Goal: Task Accomplishment & Management: Complete application form

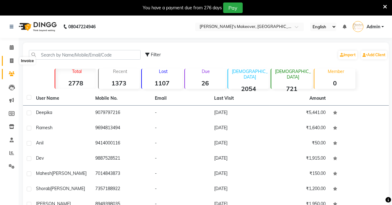
click at [10, 61] on icon at bounding box center [11, 60] width 3 height 5
select select "7317"
select select "service"
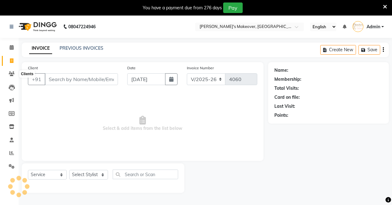
scroll to position [15, 0]
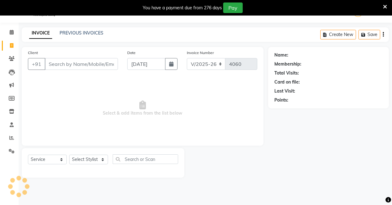
click at [77, 66] on input "Client" at bounding box center [81, 64] width 73 height 12
click at [11, 57] on icon at bounding box center [12, 58] width 6 height 5
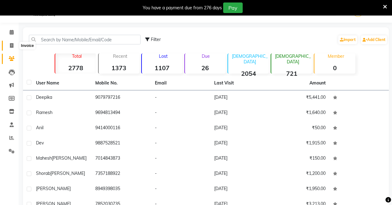
click at [11, 46] on icon at bounding box center [11, 45] width 3 height 5
select select "service"
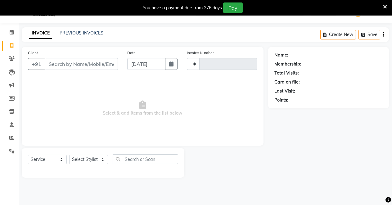
type input "4060"
select select "7317"
click at [58, 65] on input "Client" at bounding box center [81, 64] width 73 height 12
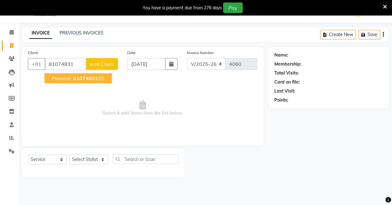
click at [62, 78] on span "Poonam" at bounding box center [61, 78] width 19 height 6
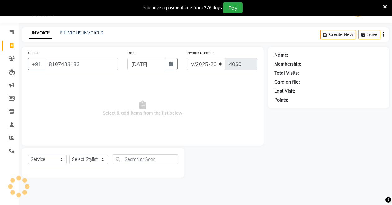
type input "8107483133"
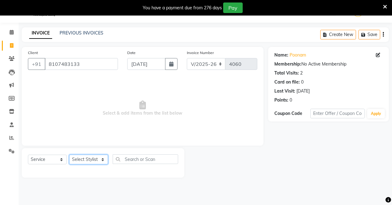
click at [83, 158] on select "Select Stylist [PERSON_NAME] [PERSON_NAME] [MEDICAL_DATA][PERSON_NAME] [PERSON_…" at bounding box center [88, 160] width 39 height 10
select select "77366"
click at [69, 155] on select "Select Stylist [PERSON_NAME] [PERSON_NAME] [MEDICAL_DATA][PERSON_NAME] [PERSON_…" at bounding box center [88, 160] width 39 height 10
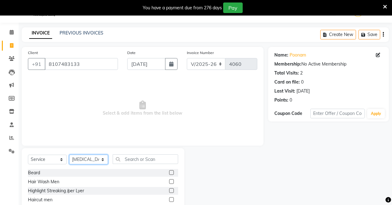
scroll to position [59, 0]
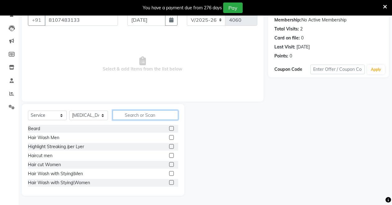
click at [137, 116] on input "text" at bounding box center [146, 115] width 66 height 10
type input "full"
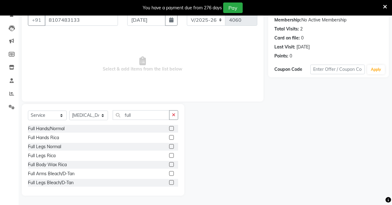
click at [169, 156] on label at bounding box center [171, 155] width 5 height 5
click at [169, 156] on input "checkbox" at bounding box center [171, 156] width 4 height 4
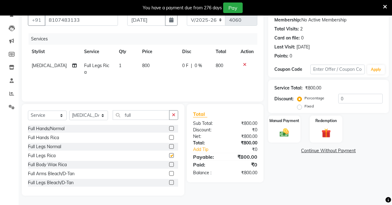
checkbox input "false"
click at [169, 137] on label at bounding box center [171, 137] width 5 height 5
click at [169, 137] on input "checkbox" at bounding box center [171, 138] width 4 height 4
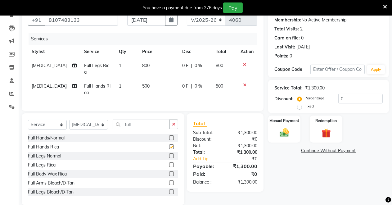
checkbox input "false"
click at [175, 122] on button "button" at bounding box center [173, 125] width 9 height 10
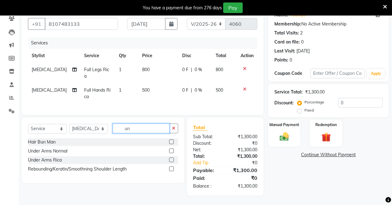
scroll to position [54, 0]
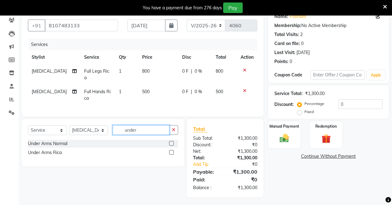
type input "under"
click at [171, 141] on label at bounding box center [171, 143] width 5 height 5
click at [171, 142] on input "checkbox" at bounding box center [171, 144] width 4 height 4
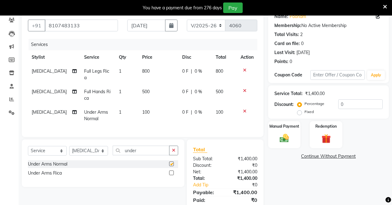
checkbox input "false"
click at [171, 170] on label at bounding box center [171, 172] width 5 height 5
click at [171, 171] on input "checkbox" at bounding box center [171, 173] width 4 height 4
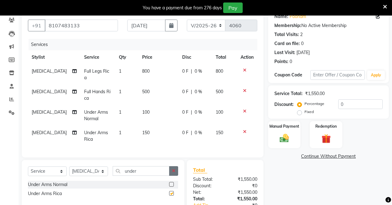
checkbox input "false"
click at [173, 170] on icon "button" at bounding box center [173, 171] width 3 height 4
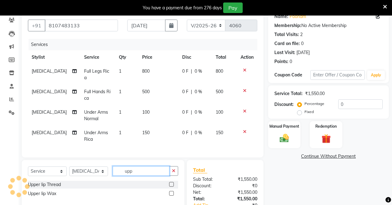
type input "upp"
click at [171, 192] on label at bounding box center [171, 193] width 5 height 5
click at [171, 192] on input "checkbox" at bounding box center [171, 194] width 4 height 4
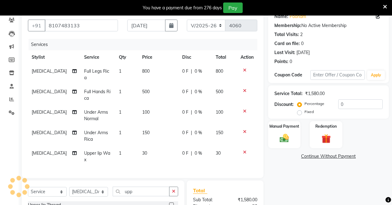
checkbox input "false"
click at [176, 187] on button "button" at bounding box center [173, 192] width 9 height 10
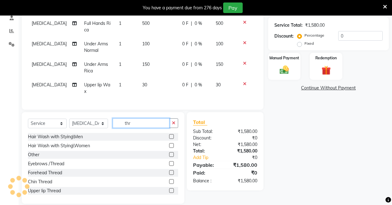
scroll to position [109, 0]
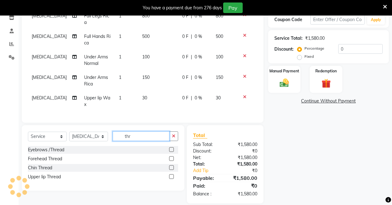
type input "thr"
click at [171, 147] on label at bounding box center [171, 149] width 5 height 5
click at [171, 148] on input "checkbox" at bounding box center [171, 150] width 4 height 4
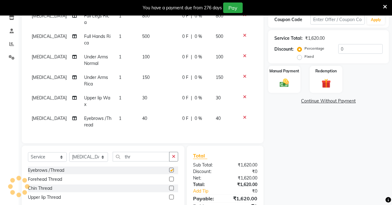
checkbox input "false"
click at [171, 177] on label at bounding box center [171, 179] width 5 height 5
click at [171, 177] on input "checkbox" at bounding box center [171, 179] width 4 height 4
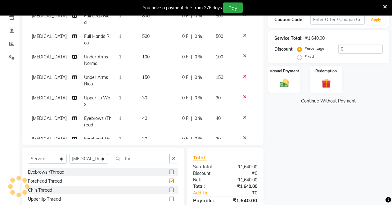
checkbox input "false"
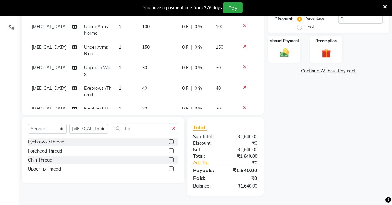
click at [243, 65] on icon at bounding box center [244, 67] width 3 height 4
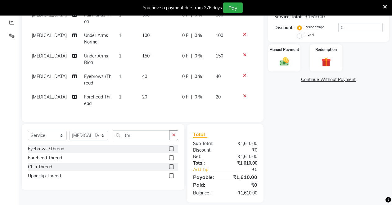
click at [176, 130] on button "button" at bounding box center [173, 135] width 9 height 10
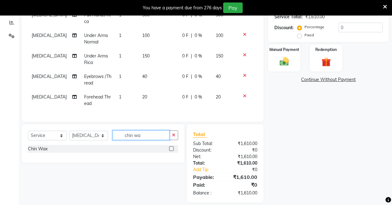
type input "chin wa"
click at [170, 146] on label at bounding box center [171, 148] width 5 height 5
click at [170, 147] on input "checkbox" at bounding box center [171, 149] width 4 height 4
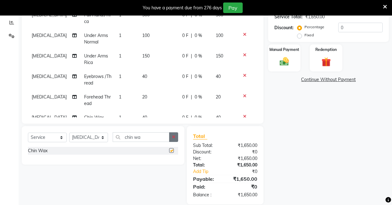
checkbox input "false"
click at [299, 60] on div "Manual Payment" at bounding box center [285, 58] width 34 height 28
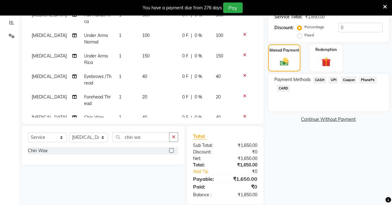
click at [332, 80] on span "UPI" at bounding box center [334, 79] width 10 height 7
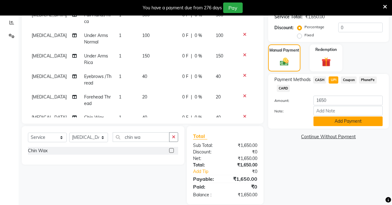
click at [330, 120] on button "Add Payment" at bounding box center [348, 121] width 69 height 10
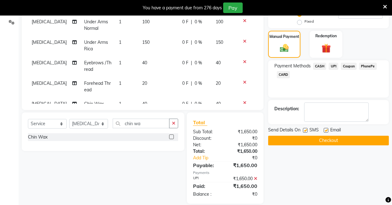
scroll to position [152, 0]
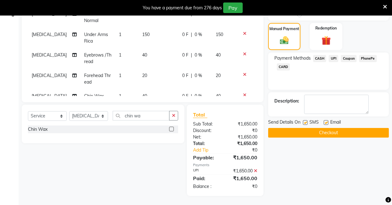
click at [308, 135] on button "Checkout" at bounding box center [328, 133] width 121 height 10
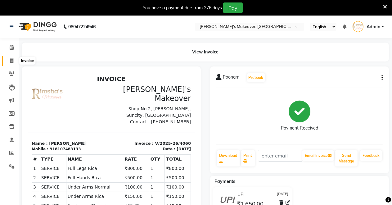
click at [13, 61] on span at bounding box center [11, 60] width 11 height 7
select select "service"
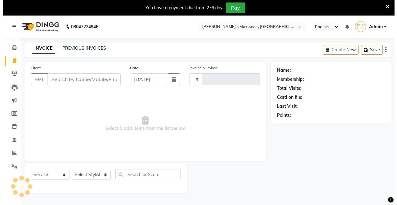
scroll to position [15, 0]
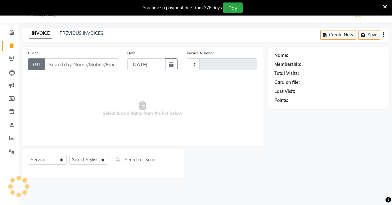
type input "4061"
select select "7317"
click at [76, 63] on input "Client" at bounding box center [81, 64] width 73 height 12
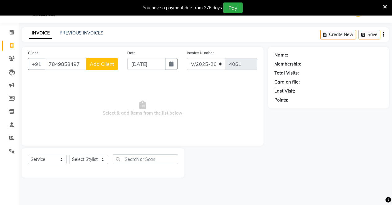
type input "7849858497"
click at [101, 65] on span "Add Client" at bounding box center [102, 64] width 25 height 6
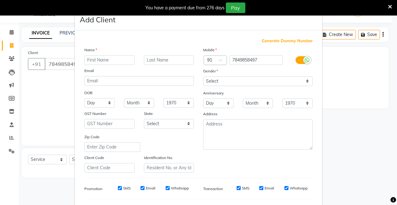
click at [39, 82] on ngb-modal-window "Add Client Generate Dummy Number Name Email DOB Day 01 02 03 04 05 06 07 08 09 …" at bounding box center [198, 102] width 397 height 205
click at [244, 78] on select "Select [DEMOGRAPHIC_DATA] [DEMOGRAPHIC_DATA] Other Prefer Not To Say" at bounding box center [258, 81] width 110 height 10
click at [203, 76] on select "Select [DEMOGRAPHIC_DATA] [DEMOGRAPHIC_DATA] Other Prefer Not To Say" at bounding box center [258, 81] width 110 height 10
click at [218, 78] on select "Select [DEMOGRAPHIC_DATA] [DEMOGRAPHIC_DATA] Other Prefer Not To Say" at bounding box center [258, 81] width 110 height 10
select select "[DEMOGRAPHIC_DATA]"
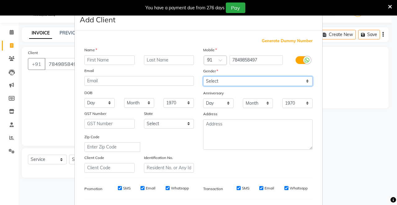
click at [203, 76] on select "Select [DEMOGRAPHIC_DATA] [DEMOGRAPHIC_DATA] Other Prefer Not To Say" at bounding box center [258, 81] width 110 height 10
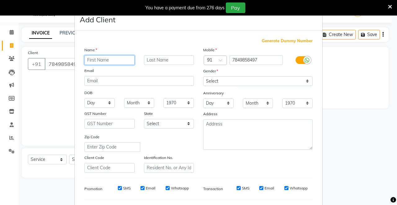
click at [105, 60] on input "text" at bounding box center [109, 60] width 50 height 10
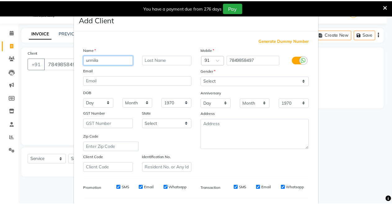
scroll to position [80, 0]
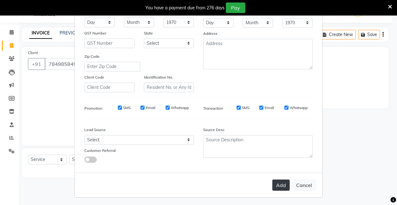
type input "urmila"
click at [279, 184] on button "Add" at bounding box center [281, 184] width 17 height 11
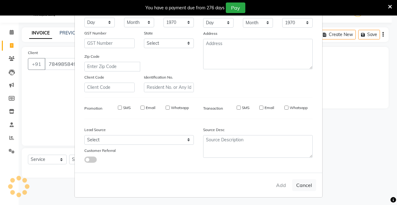
select select
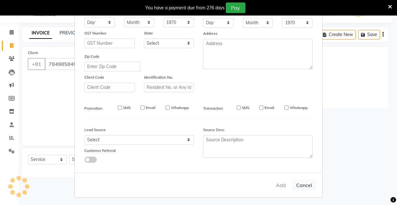
select select
checkbox input "false"
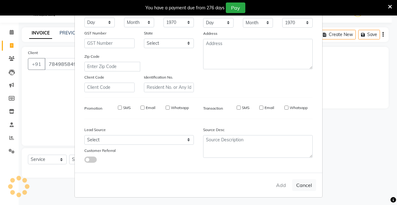
checkbox input "false"
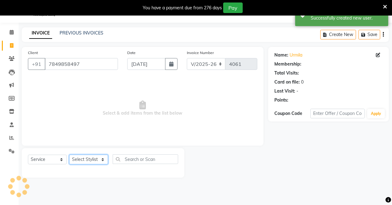
click at [90, 159] on select "Select Stylist [PERSON_NAME] [PERSON_NAME] [MEDICAL_DATA][PERSON_NAME] [PERSON_…" at bounding box center [88, 160] width 39 height 10
select select "77364"
click at [69, 155] on select "Select Stylist [PERSON_NAME] [PERSON_NAME] [MEDICAL_DATA][PERSON_NAME] [PERSON_…" at bounding box center [88, 160] width 39 height 10
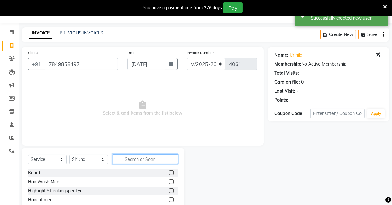
click at [144, 159] on input "text" at bounding box center [146, 159] width 66 height 10
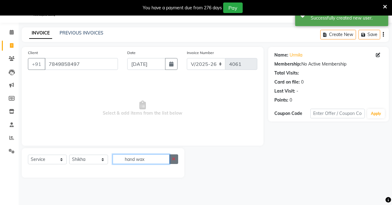
type input "hand wax"
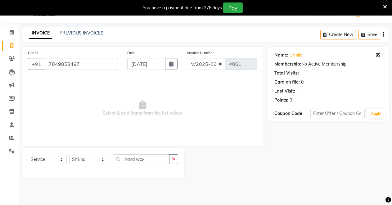
click at [175, 161] on button "button" at bounding box center [173, 159] width 9 height 10
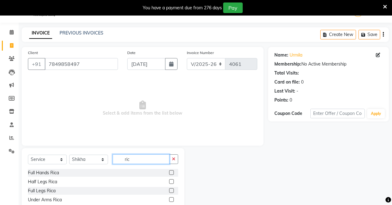
type input "ric"
click at [172, 170] on label at bounding box center [171, 172] width 5 height 5
click at [172, 171] on input "checkbox" at bounding box center [171, 173] width 4 height 4
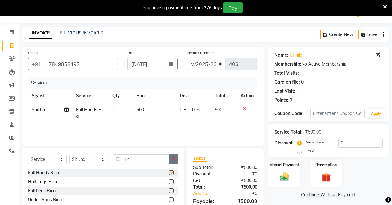
checkbox input "false"
click at [172, 160] on icon "button" at bounding box center [173, 159] width 3 height 4
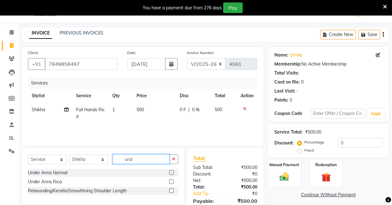
type input "und"
click at [171, 179] on label at bounding box center [171, 181] width 5 height 5
click at [171, 180] on input "checkbox" at bounding box center [171, 182] width 4 height 4
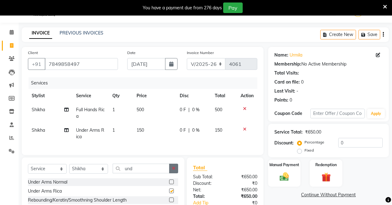
checkbox input "false"
click at [173, 170] on icon "button" at bounding box center [173, 168] width 3 height 4
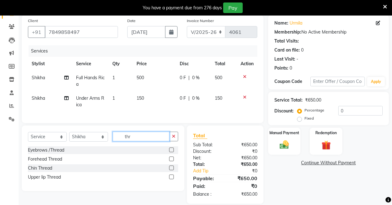
scroll to position [60, 0]
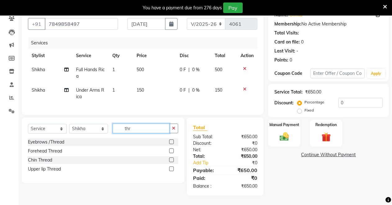
type input "thr"
click at [173, 150] on label at bounding box center [171, 150] width 5 height 5
click at [173, 150] on input "checkbox" at bounding box center [171, 151] width 4 height 4
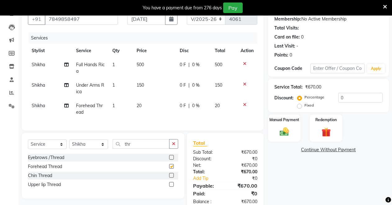
checkbox input "false"
click at [171, 187] on label at bounding box center [171, 184] width 5 height 5
click at [171, 187] on input "checkbox" at bounding box center [171, 185] width 4 height 4
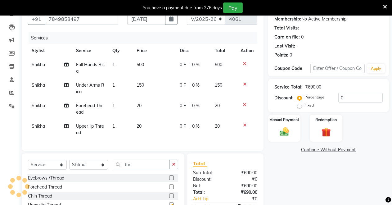
checkbox input "false"
click at [170, 179] on div at bounding box center [173, 178] width 9 height 8
click at [170, 180] on label at bounding box center [171, 177] width 5 height 5
click at [170, 180] on input "checkbox" at bounding box center [171, 178] width 4 height 4
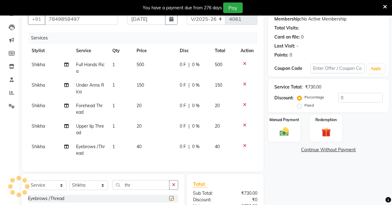
checkbox input "false"
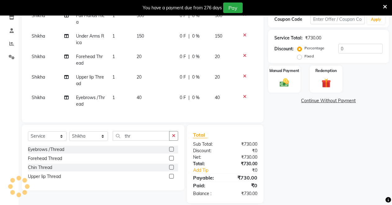
scroll to position [122, 0]
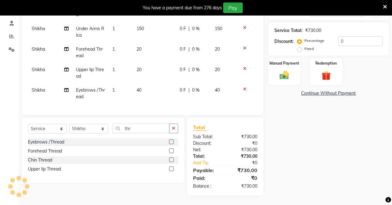
click at [245, 46] on icon at bounding box center [244, 48] width 3 height 4
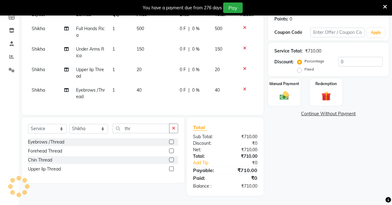
scroll to position [102, 0]
click at [276, 85] on div "Manual Payment" at bounding box center [285, 92] width 34 height 28
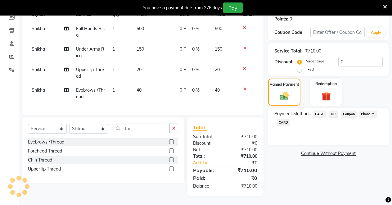
click at [320, 111] on span "CASH" at bounding box center [319, 114] width 13 height 7
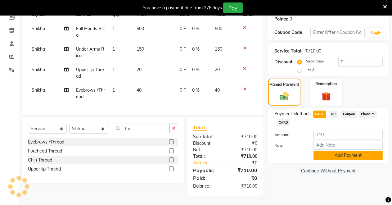
click at [322, 151] on button "Add Payment" at bounding box center [348, 156] width 69 height 10
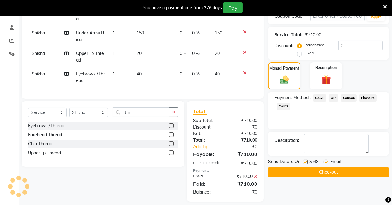
scroll to position [123, 0]
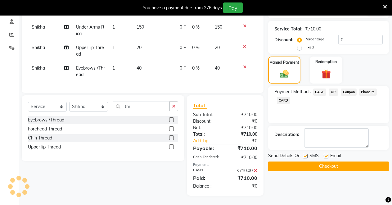
click at [320, 161] on button "Checkout" at bounding box center [328, 166] width 121 height 10
click at [318, 161] on button "Checkout" at bounding box center [328, 166] width 121 height 10
click at [316, 88] on span "CASH" at bounding box center [319, 91] width 13 height 7
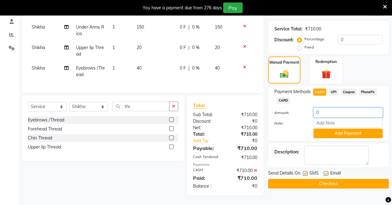
click at [343, 111] on input "0" at bounding box center [348, 113] width 69 height 10
type input "710"
click at [343, 129] on button "Add Payment" at bounding box center [348, 134] width 69 height 10
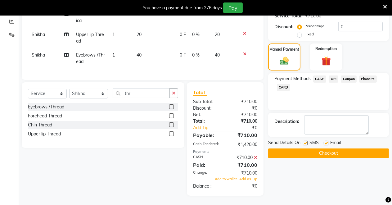
scroll to position [136, 0]
click at [255, 157] on icon at bounding box center [255, 157] width 3 height 4
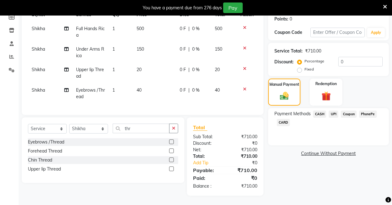
click at [317, 111] on span "CASH" at bounding box center [319, 114] width 13 height 7
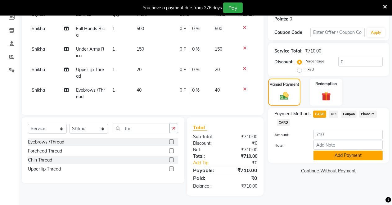
click at [325, 151] on button "Add Payment" at bounding box center [348, 156] width 69 height 10
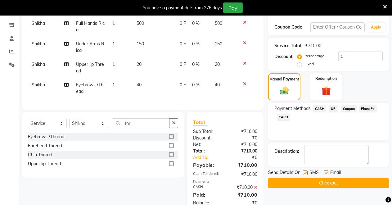
click at [320, 184] on button "Checkout" at bounding box center [328, 183] width 121 height 10
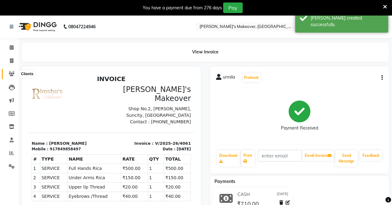
click at [10, 71] on icon at bounding box center [12, 73] width 6 height 5
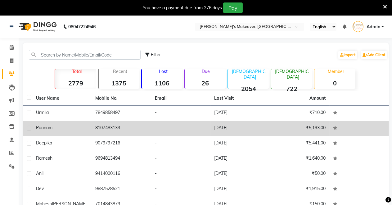
click at [126, 125] on td "8107483133" at bounding box center [122, 128] width 60 height 15
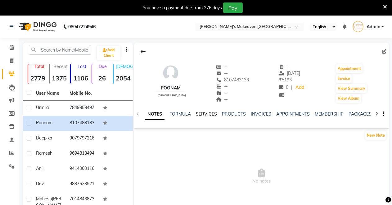
click at [201, 111] on link "SERVICES" at bounding box center [206, 114] width 21 height 6
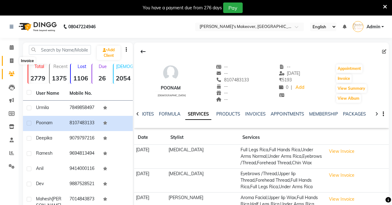
click at [12, 59] on icon at bounding box center [11, 60] width 3 height 5
select select "7317"
select select "service"
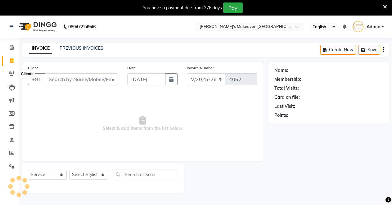
scroll to position [15, 0]
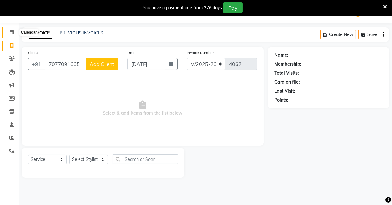
type input "7077091665"
click at [11, 33] on icon at bounding box center [12, 32] width 4 height 5
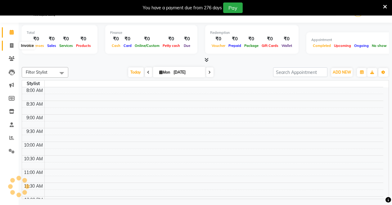
click at [13, 43] on span at bounding box center [11, 45] width 11 height 7
select select "service"
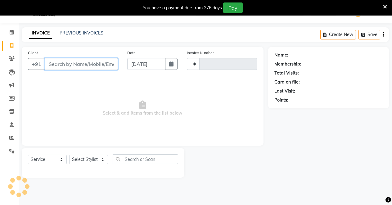
click at [71, 65] on input "Client" at bounding box center [81, 64] width 73 height 12
type input "k"
click at [54, 66] on input "Client" at bounding box center [81, 64] width 73 height 12
type input "k"
type input "K"
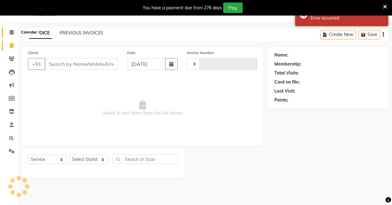
click at [11, 32] on icon at bounding box center [12, 32] width 4 height 5
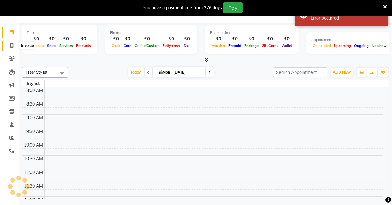
click at [11, 43] on icon at bounding box center [11, 45] width 3 height 5
select select "service"
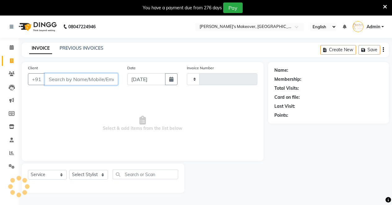
click at [65, 79] on input "Client" at bounding box center [81, 79] width 73 height 12
type input "7077091665"
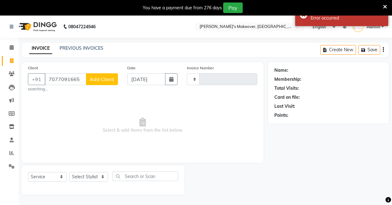
click at [149, 111] on span "Select & add items from the list below" at bounding box center [142, 125] width 229 height 62
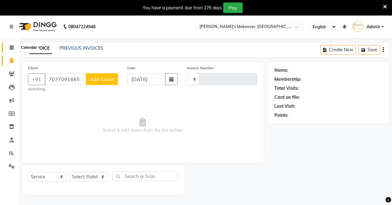
click at [12, 46] on icon at bounding box center [12, 47] width 4 height 5
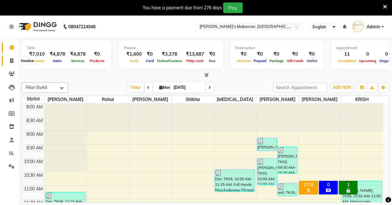
click at [12, 58] on span at bounding box center [11, 60] width 11 height 7
select select "service"
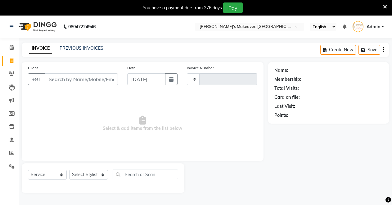
type input "4062"
select select "7317"
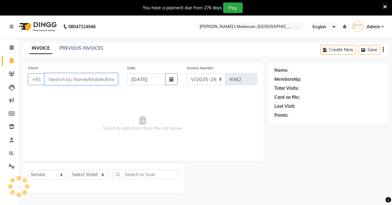
click at [70, 78] on input "Client" at bounding box center [81, 79] width 73 height 12
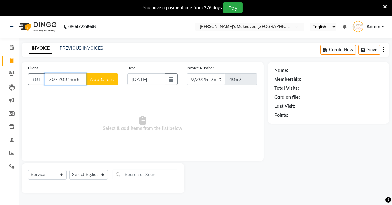
type input "7077091665"
click at [96, 79] on span "Add Client" at bounding box center [102, 79] width 25 height 6
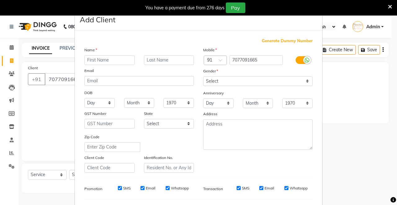
click at [96, 59] on input "text" at bounding box center [109, 60] width 50 height 10
type input "[PERSON_NAME]"
click at [223, 75] on div "Mobile Country Code × 91 7077091665 Gender Select [DEMOGRAPHIC_DATA] [DEMOGRAPH…" at bounding box center [258, 110] width 119 height 126
select select "[DEMOGRAPHIC_DATA]"
click at [203, 76] on select "Select [DEMOGRAPHIC_DATA] [DEMOGRAPHIC_DATA] Other Prefer Not To Say" at bounding box center [258, 81] width 110 height 10
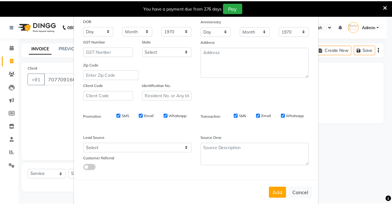
scroll to position [80, 0]
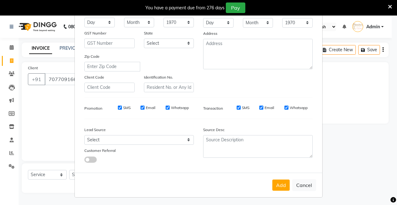
click at [278, 186] on button "Add" at bounding box center [281, 184] width 17 height 11
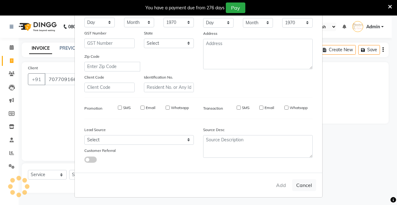
select select
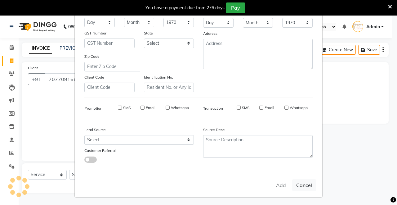
select select
checkbox input "false"
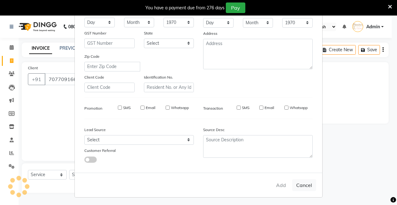
checkbox input "false"
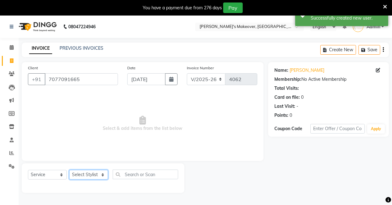
click at [90, 175] on select "Select Stylist [PERSON_NAME] [PERSON_NAME] [MEDICAL_DATA][PERSON_NAME] [PERSON_…" at bounding box center [88, 175] width 39 height 10
select select "88618"
click at [69, 170] on select "Select Stylist [PERSON_NAME] [PERSON_NAME] [MEDICAL_DATA][PERSON_NAME] [PERSON_…" at bounding box center [88, 175] width 39 height 10
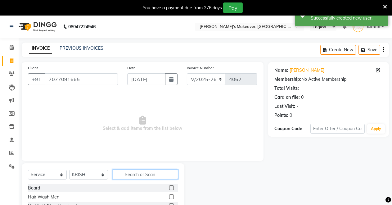
click at [137, 173] on input "text" at bounding box center [146, 175] width 66 height 10
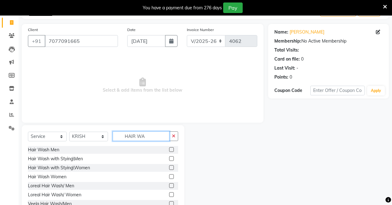
scroll to position [59, 0]
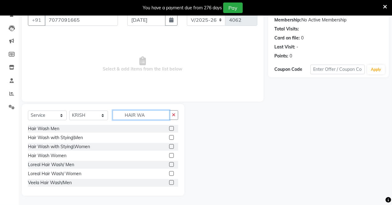
type input "HAIR WA"
click at [169, 155] on label at bounding box center [171, 155] width 5 height 5
click at [169, 155] on input "checkbox" at bounding box center [171, 156] width 4 height 4
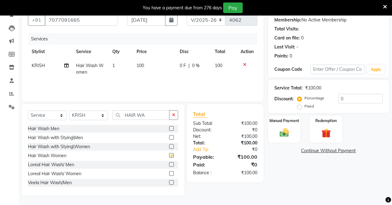
checkbox input "false"
click at [276, 132] on div "Manual Payment" at bounding box center [285, 129] width 34 height 28
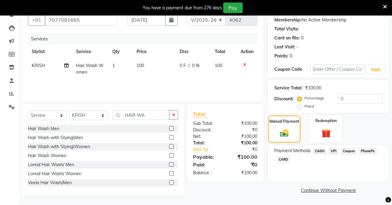
click at [320, 150] on span "CASH" at bounding box center [319, 150] width 13 height 7
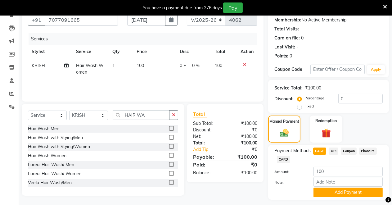
scroll to position [76, 0]
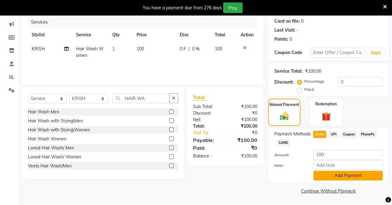
click at [329, 175] on button "Add Payment" at bounding box center [348, 176] width 69 height 10
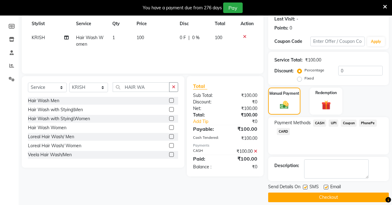
scroll to position [94, 0]
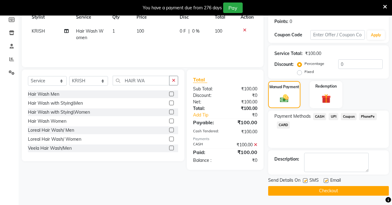
click at [320, 189] on button "Checkout" at bounding box center [328, 191] width 121 height 10
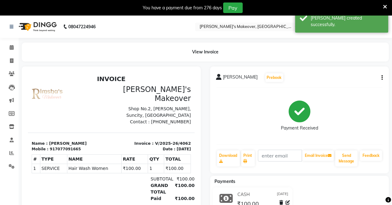
click at [8, 55] on li "Invoice" at bounding box center [9, 60] width 19 height 13
click at [11, 59] on icon at bounding box center [11, 60] width 3 height 5
select select "service"
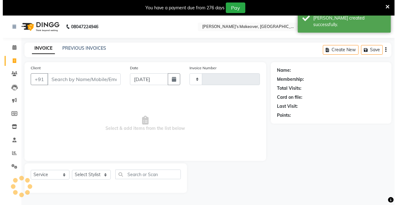
scroll to position [15, 0]
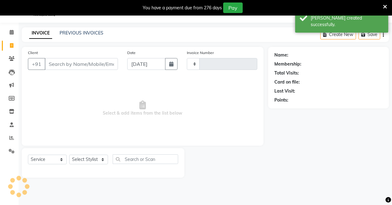
type input "4063"
select select "7317"
click at [60, 62] on input "Client" at bounding box center [81, 64] width 73 height 12
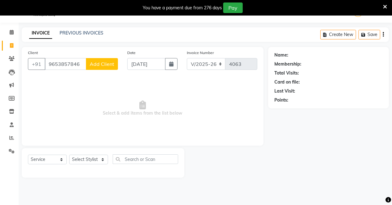
type input "9653857846"
click at [114, 61] on span "Add Client" at bounding box center [102, 64] width 25 height 6
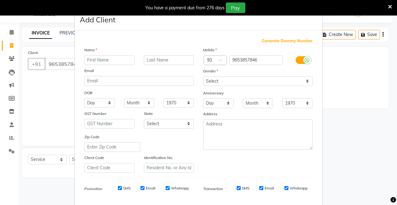
click at [107, 59] on input "text" at bounding box center [109, 60] width 50 height 10
type input "NITIN"
click at [226, 80] on select "Select [DEMOGRAPHIC_DATA] [DEMOGRAPHIC_DATA] Other Prefer Not To Say" at bounding box center [258, 81] width 110 height 10
select select "[DEMOGRAPHIC_DATA]"
click at [203, 76] on select "Select [DEMOGRAPHIC_DATA] [DEMOGRAPHIC_DATA] Other Prefer Not To Say" at bounding box center [258, 81] width 110 height 10
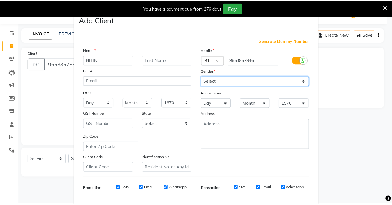
scroll to position [80, 0]
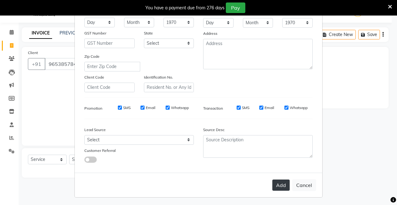
click at [281, 184] on button "Add" at bounding box center [281, 184] width 17 height 11
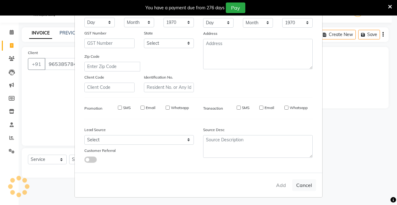
select select
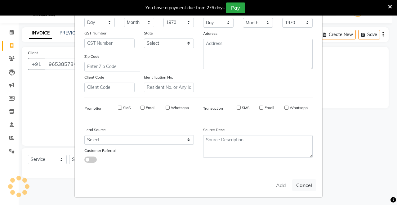
select select
checkbox input "false"
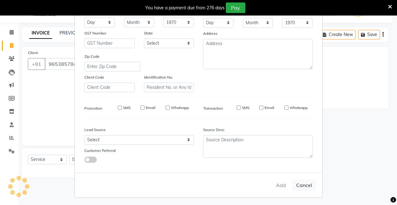
checkbox input "false"
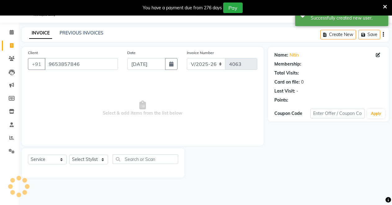
click at [75, 154] on div "Select Service Product Membership Package Voucher Prepaid Gift Card Select Styl…" at bounding box center [103, 161] width 150 height 15
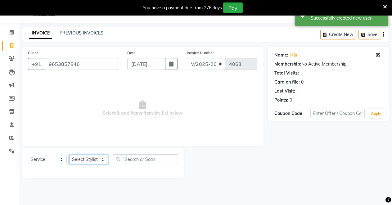
click at [76, 157] on select "Select Stylist [PERSON_NAME] [PERSON_NAME] [MEDICAL_DATA][PERSON_NAME] [PERSON_…" at bounding box center [88, 160] width 39 height 10
select select "84062"
click at [69, 155] on select "Select Stylist [PERSON_NAME] [PERSON_NAME] [MEDICAL_DATA][PERSON_NAME] [PERSON_…" at bounding box center [88, 160] width 39 height 10
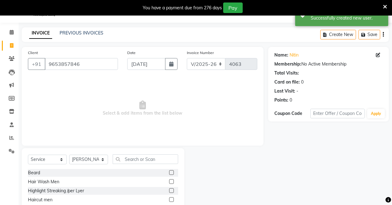
click at [169, 197] on label at bounding box center [171, 199] width 5 height 5
click at [169, 198] on input "checkbox" at bounding box center [171, 200] width 4 height 4
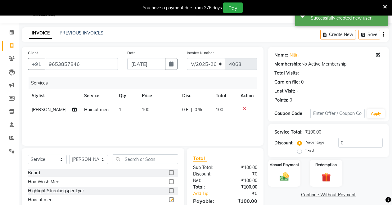
checkbox input "false"
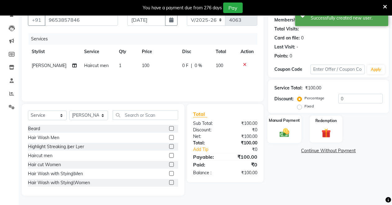
click at [275, 120] on label "Manual Payment" at bounding box center [284, 120] width 31 height 6
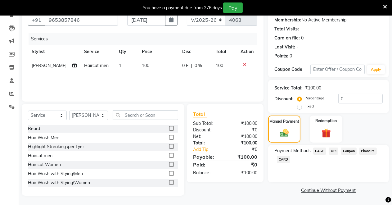
click at [333, 151] on span "UPI" at bounding box center [334, 150] width 10 height 7
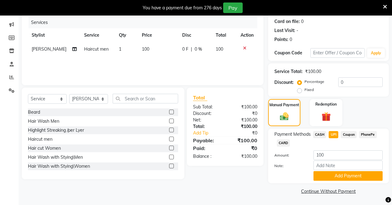
scroll to position [76, 0]
click at [330, 175] on button "Add Payment" at bounding box center [348, 176] width 69 height 10
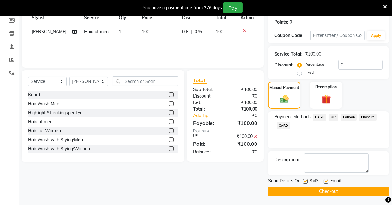
scroll to position [94, 0]
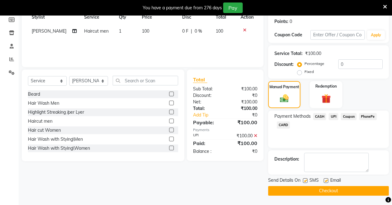
click at [320, 190] on button "Checkout" at bounding box center [328, 191] width 121 height 10
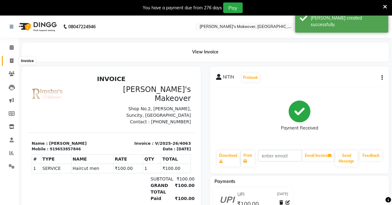
click at [10, 60] on icon at bounding box center [11, 60] width 3 height 5
select select "service"
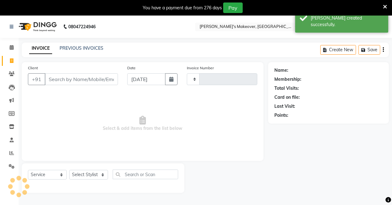
type input "4064"
select select "7317"
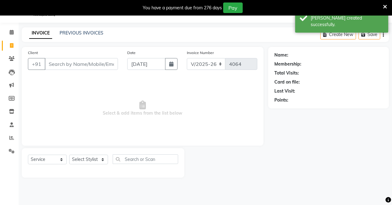
click at [60, 64] on input "Client" at bounding box center [81, 64] width 73 height 12
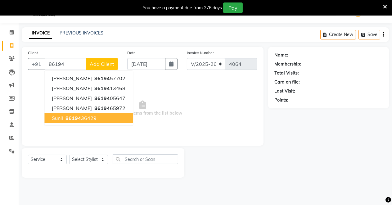
click at [71, 119] on span "86194" at bounding box center [74, 118] width 16 height 6
type input "8619436429"
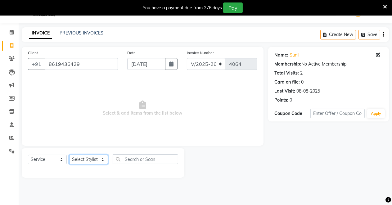
click at [93, 160] on select "Select Stylist [PERSON_NAME] [PERSON_NAME] [MEDICAL_DATA][PERSON_NAME] [PERSON_…" at bounding box center [88, 160] width 39 height 10
select select "84062"
click at [69, 155] on select "Select Stylist [PERSON_NAME] [PERSON_NAME] [MEDICAL_DATA][PERSON_NAME] [PERSON_…" at bounding box center [88, 160] width 39 height 10
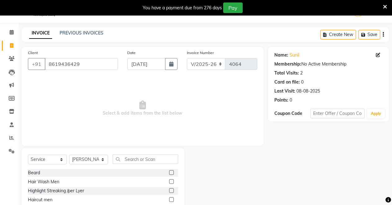
click at [169, 197] on label at bounding box center [171, 199] width 5 height 5
click at [169, 198] on input "checkbox" at bounding box center [171, 200] width 4 height 4
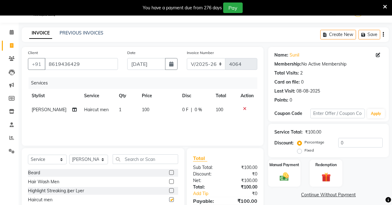
checkbox input "false"
click at [169, 171] on label at bounding box center [171, 172] width 5 height 5
click at [169, 171] on input "checkbox" at bounding box center [171, 173] width 4 height 4
checkbox input "false"
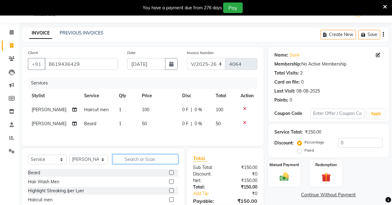
click at [143, 159] on input "text" at bounding box center [146, 159] width 66 height 10
type input "CL"
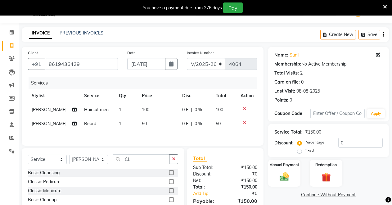
click at [169, 174] on label at bounding box center [171, 172] width 5 height 5
click at [169, 174] on input "checkbox" at bounding box center [171, 173] width 4 height 4
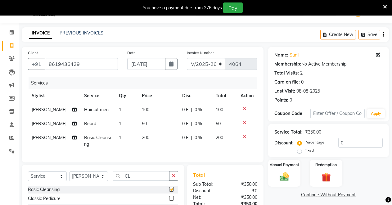
checkbox input "false"
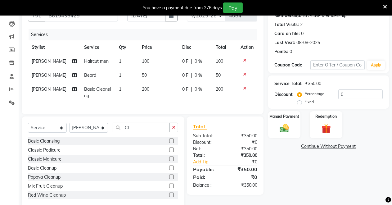
scroll to position [81, 0]
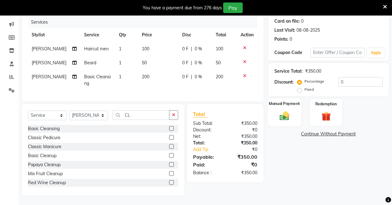
click at [272, 109] on div "Manual Payment" at bounding box center [285, 112] width 34 height 28
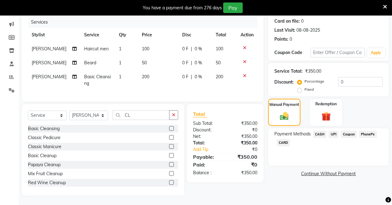
click at [333, 131] on span "UPI" at bounding box center [334, 134] width 10 height 7
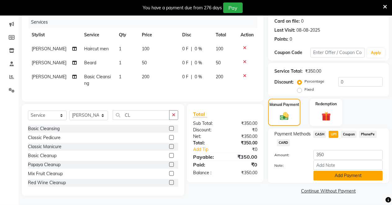
click at [326, 171] on button "Add Payment" at bounding box center [348, 176] width 69 height 10
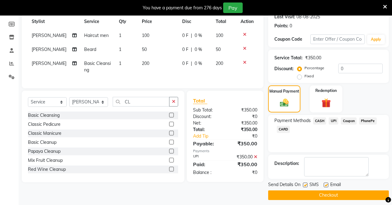
scroll to position [94, 0]
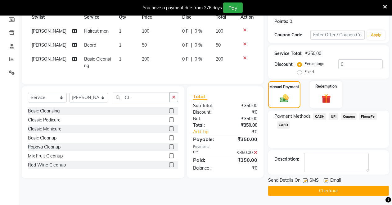
click at [313, 190] on button "Checkout" at bounding box center [328, 191] width 121 height 10
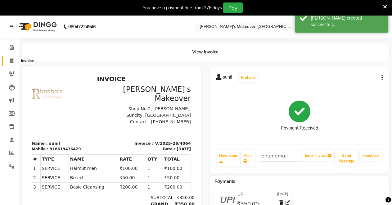
click at [10, 58] on span at bounding box center [11, 60] width 11 height 7
select select "service"
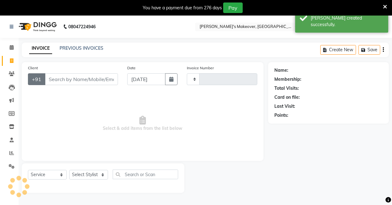
scroll to position [15, 0]
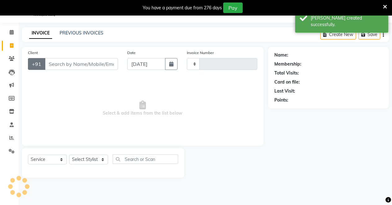
type input "4065"
select select "7317"
click at [67, 62] on input "Client" at bounding box center [81, 64] width 73 height 12
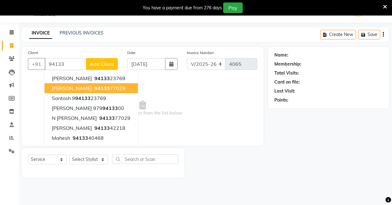
click at [57, 84] on button "[PERSON_NAME] 94133 77029" at bounding box center [90, 88] width 93 height 10
type input "9413377029"
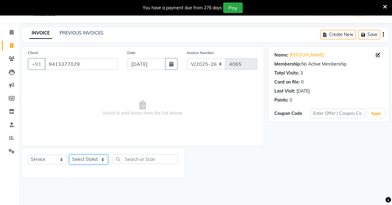
click at [82, 158] on select "Select Stylist [PERSON_NAME] [PERSON_NAME] [MEDICAL_DATA][PERSON_NAME] [PERSON_…" at bounding box center [88, 160] width 39 height 10
select select "64880"
click at [69, 155] on select "Select Stylist [PERSON_NAME] [PERSON_NAME] [MEDICAL_DATA][PERSON_NAME] [PERSON_…" at bounding box center [88, 160] width 39 height 10
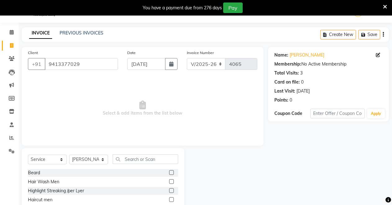
click at [169, 200] on label at bounding box center [171, 199] width 5 height 5
click at [169, 200] on input "checkbox" at bounding box center [171, 200] width 4 height 4
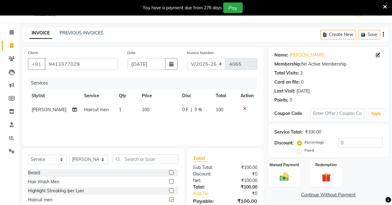
checkbox input "false"
click at [169, 172] on label at bounding box center [171, 172] width 5 height 5
click at [169, 172] on input "checkbox" at bounding box center [171, 173] width 4 height 4
checkbox input "false"
click at [274, 175] on div "Manual Payment" at bounding box center [285, 173] width 34 height 28
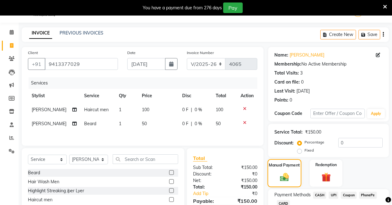
scroll to position [74, 0]
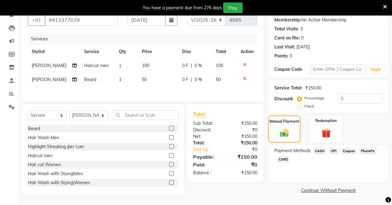
click at [333, 147] on span "UPI" at bounding box center [334, 150] width 10 height 7
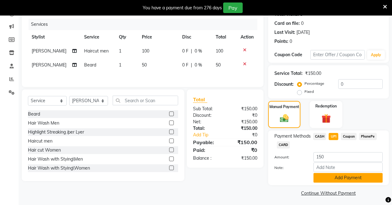
click at [329, 175] on button "Add Payment" at bounding box center [348, 178] width 69 height 10
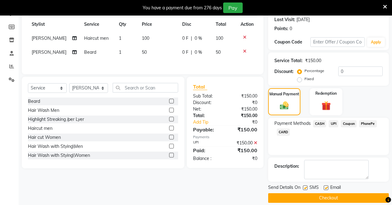
scroll to position [94, 0]
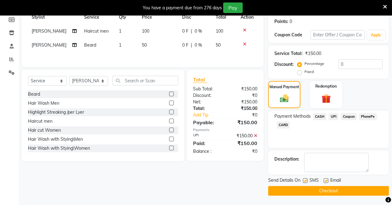
click at [312, 191] on button "Checkout" at bounding box center [328, 191] width 121 height 10
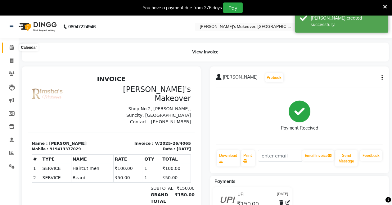
click at [10, 49] on icon at bounding box center [12, 47] width 4 height 5
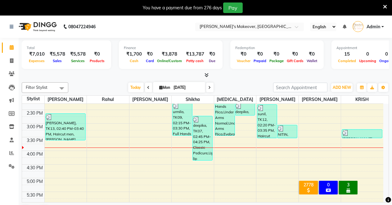
scroll to position [281, 0]
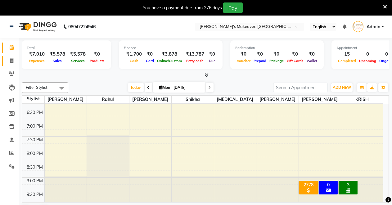
click at [12, 57] on link "Invoice" at bounding box center [9, 61] width 15 height 10
select select "service"
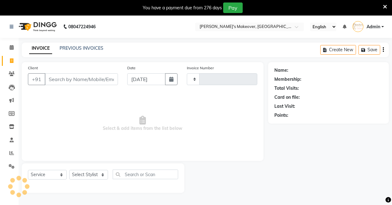
type input "4066"
select select "7317"
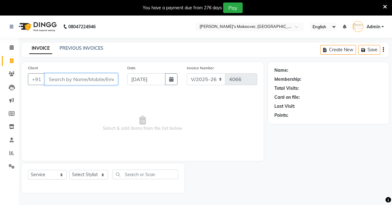
drag, startPoint x: 95, startPoint y: 78, endPoint x: 0, endPoint y: 88, distance: 95.2
click at [94, 78] on input "Client" at bounding box center [81, 79] width 73 height 12
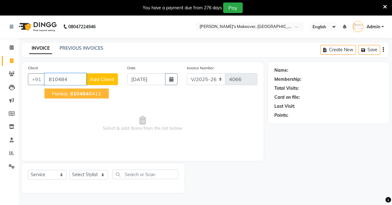
click at [61, 93] on span "Pankaj" at bounding box center [60, 93] width 16 height 6
type input "8104848411"
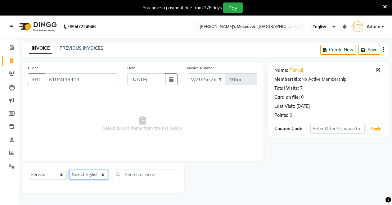
click at [103, 172] on select "Select Stylist [PERSON_NAME] [PERSON_NAME] [MEDICAL_DATA][PERSON_NAME] [PERSON_…" at bounding box center [88, 175] width 39 height 10
select select "88618"
click at [69, 170] on select "Select Stylist [PERSON_NAME] [PERSON_NAME] [MEDICAL_DATA][PERSON_NAME] [PERSON_…" at bounding box center [88, 175] width 39 height 10
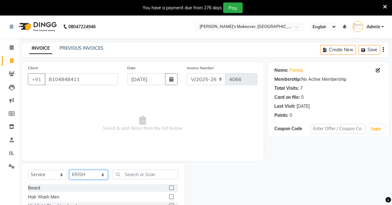
scroll to position [59, 0]
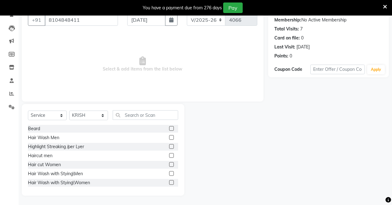
click at [169, 128] on label at bounding box center [171, 128] width 5 height 5
click at [169, 128] on input "checkbox" at bounding box center [171, 129] width 4 height 4
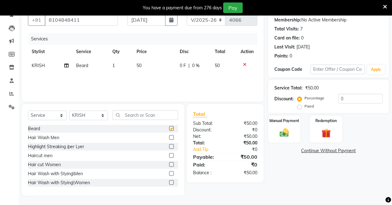
checkbox input "false"
click at [281, 132] on img at bounding box center [285, 132] width 16 height 11
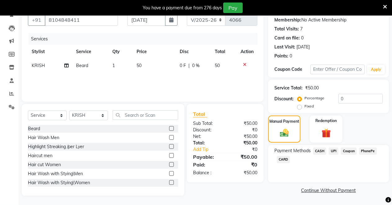
click at [333, 150] on span "UPI" at bounding box center [334, 150] width 10 height 7
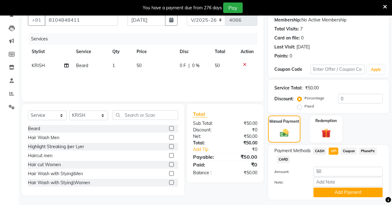
scroll to position [76, 0]
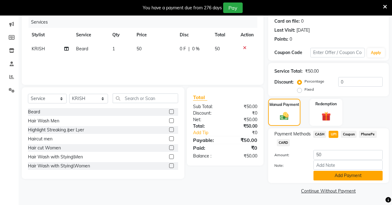
click at [324, 175] on button "Add Payment" at bounding box center [348, 176] width 69 height 10
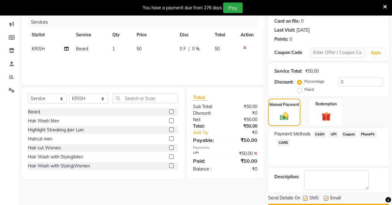
scroll to position [94, 0]
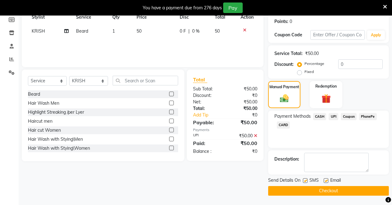
click at [308, 190] on button "Checkout" at bounding box center [328, 191] width 121 height 10
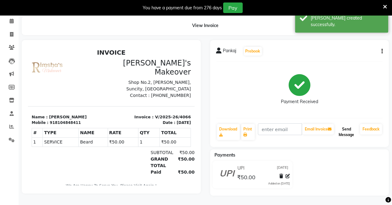
click at [342, 124] on button "Send Message" at bounding box center [346, 132] width 22 height 16
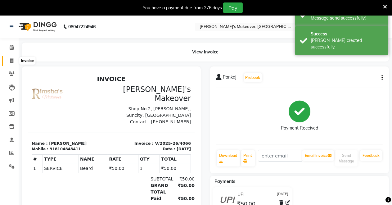
click at [10, 59] on icon at bounding box center [11, 60] width 3 height 5
select select "service"
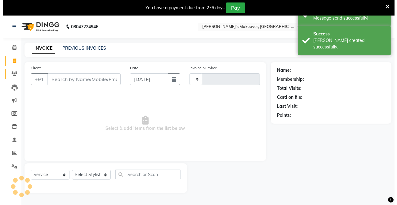
scroll to position [15, 0]
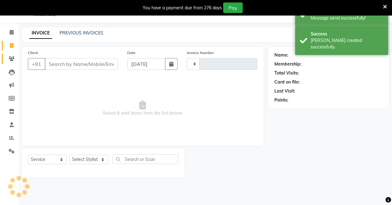
type input "4067"
select select "7317"
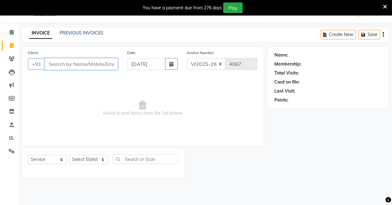
click at [90, 67] on input "Client" at bounding box center [81, 64] width 73 height 12
type input "9172171842"
click at [100, 62] on span "Add Client" at bounding box center [102, 64] width 25 height 6
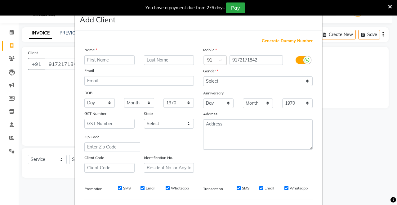
click at [121, 59] on input "text" at bounding box center [109, 60] width 50 height 10
click at [115, 60] on input "VASGNAVI" at bounding box center [109, 60] width 50 height 10
type input "[PERSON_NAME]"
click at [266, 83] on select "Select [DEMOGRAPHIC_DATA] [DEMOGRAPHIC_DATA] Other Prefer Not To Say" at bounding box center [258, 81] width 110 height 10
select select "[DEMOGRAPHIC_DATA]"
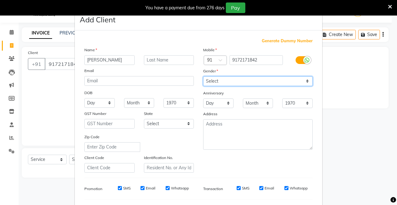
click at [203, 76] on select "Select [DEMOGRAPHIC_DATA] [DEMOGRAPHIC_DATA] Other Prefer Not To Say" at bounding box center [258, 81] width 110 height 10
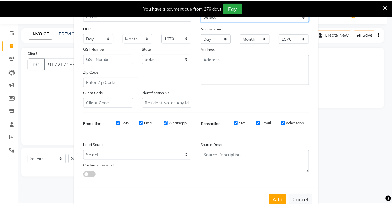
scroll to position [80, 0]
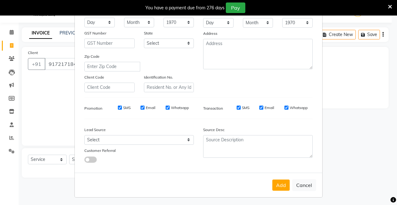
click at [280, 184] on button "Add" at bounding box center [281, 184] width 17 height 11
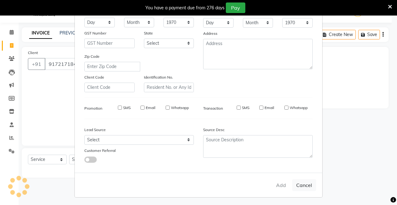
select select
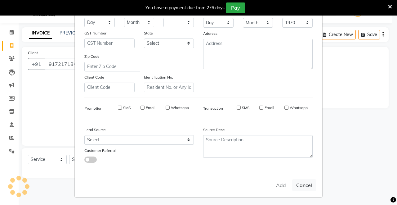
select select
checkbox input "false"
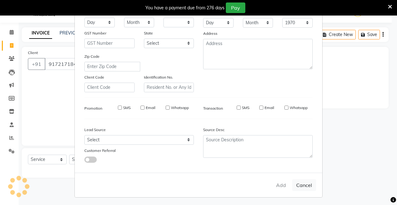
checkbox input "false"
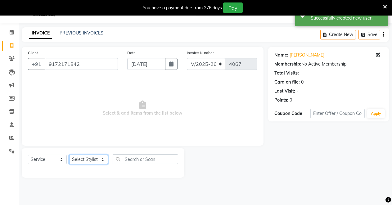
drag, startPoint x: 95, startPoint y: 156, endPoint x: 90, endPoint y: 157, distance: 5.2
click at [94, 156] on select "Select Stylist [PERSON_NAME] [PERSON_NAME] [MEDICAL_DATA][PERSON_NAME] [PERSON_…" at bounding box center [88, 160] width 39 height 10
select select "77366"
click at [69, 155] on select "Select Stylist [PERSON_NAME] [PERSON_NAME] [MEDICAL_DATA][PERSON_NAME] [PERSON_…" at bounding box center [88, 160] width 39 height 10
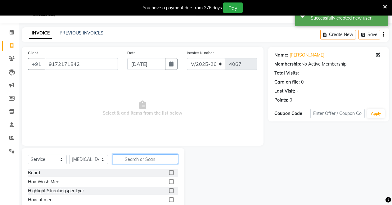
click at [147, 160] on input "text" at bounding box center [146, 159] width 66 height 10
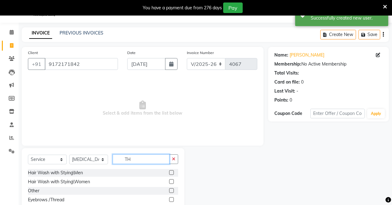
scroll to position [59, 0]
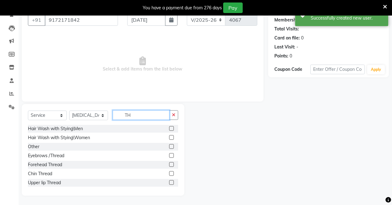
type input "TH"
click at [169, 154] on label at bounding box center [171, 155] width 5 height 5
click at [169, 154] on input "checkbox" at bounding box center [171, 156] width 4 height 4
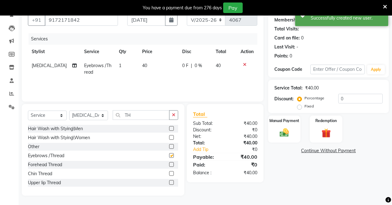
checkbox input "false"
click at [169, 163] on label at bounding box center [171, 164] width 5 height 5
click at [169, 163] on input "checkbox" at bounding box center [171, 165] width 4 height 4
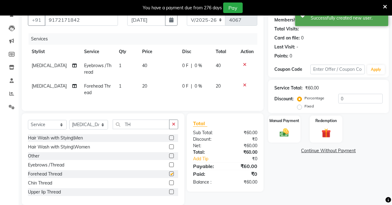
checkbox input "false"
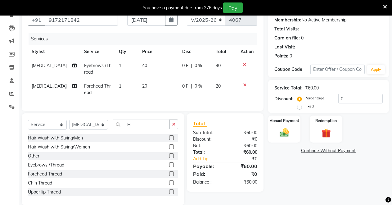
click at [169, 194] on label at bounding box center [171, 191] width 5 height 5
click at [169, 194] on input "checkbox" at bounding box center [171, 192] width 4 height 4
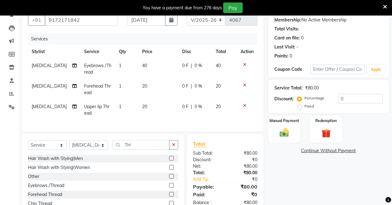
checkbox input "false"
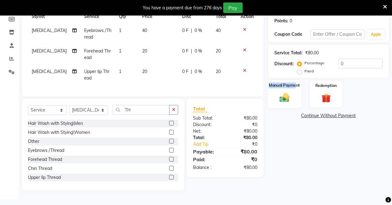
click at [296, 89] on div "Manual Payment" at bounding box center [285, 94] width 34 height 28
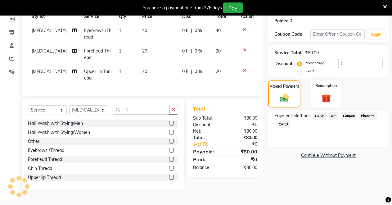
click at [333, 118] on span "UPI" at bounding box center [334, 115] width 10 height 7
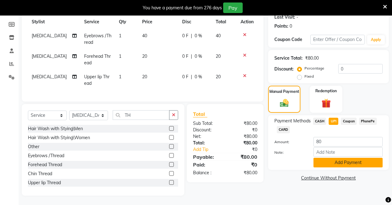
click at [342, 158] on button "Add Payment" at bounding box center [348, 163] width 69 height 10
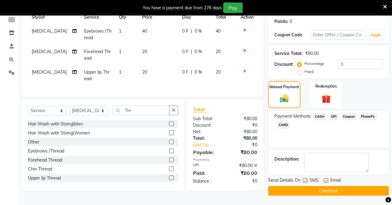
click at [339, 187] on button "Checkout" at bounding box center [328, 191] width 121 height 10
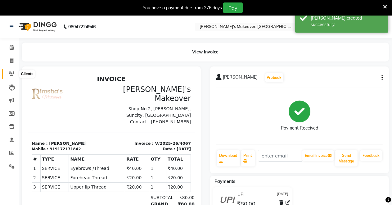
click at [12, 71] on span at bounding box center [11, 73] width 11 height 7
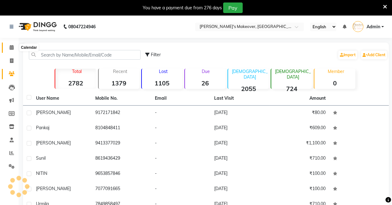
click at [12, 48] on icon at bounding box center [12, 47] width 4 height 5
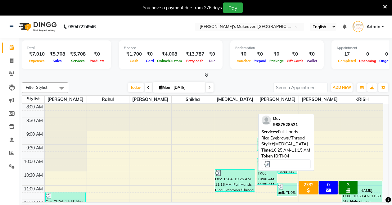
scroll to position [103, 0]
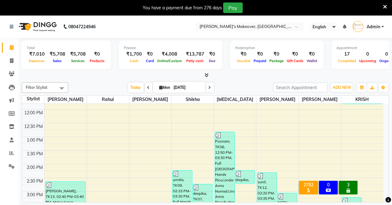
click at [208, 77] on icon at bounding box center [207, 75] width 4 height 5
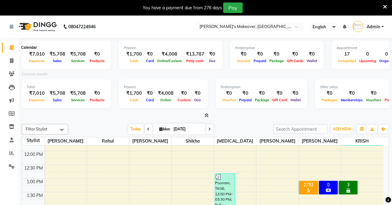
click at [15, 50] on span at bounding box center [11, 47] width 11 height 7
click at [10, 62] on icon at bounding box center [11, 60] width 3 height 5
select select "service"
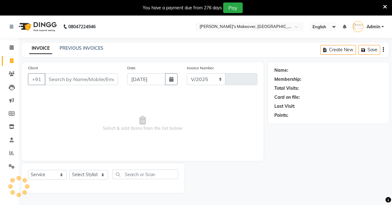
select select "7317"
type input "4068"
